Goal: Book appointment/travel/reservation

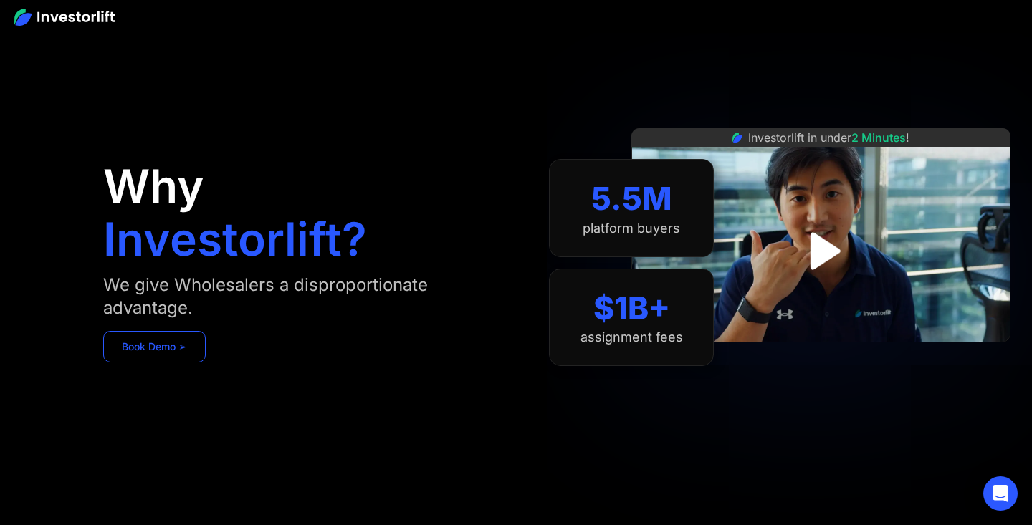
click at [183, 348] on link "Book Demo ➢" at bounding box center [154, 347] width 102 height 32
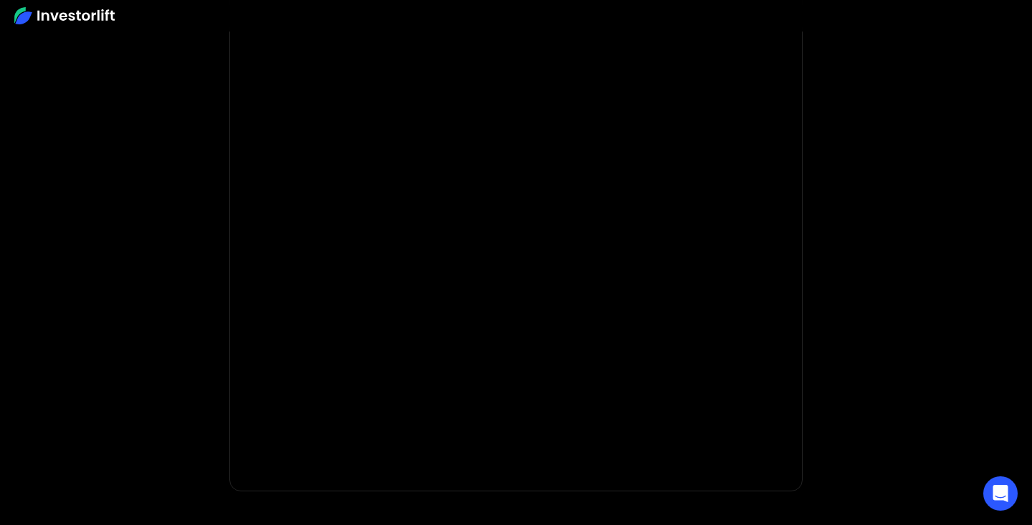
scroll to position [167, 0]
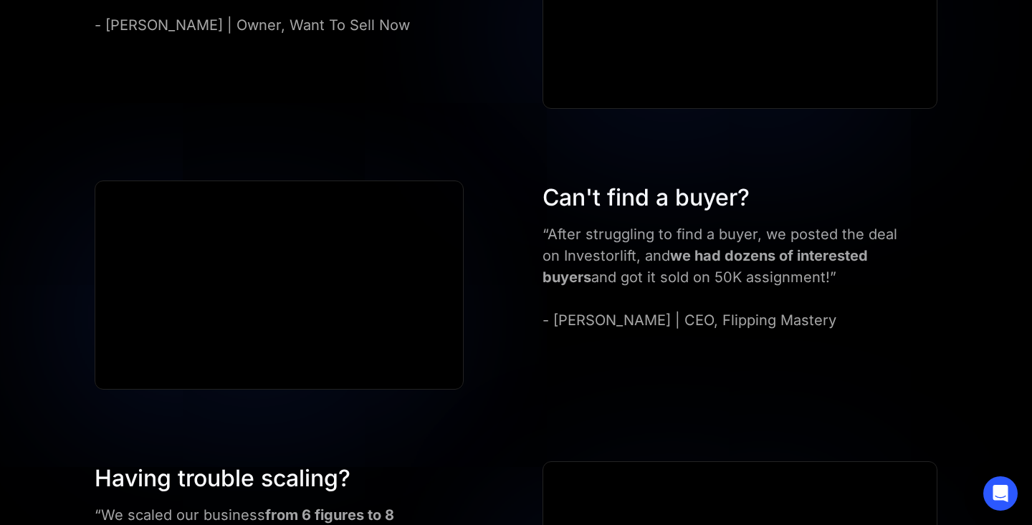
scroll to position [987, 0]
